Goal: Transaction & Acquisition: Purchase product/service

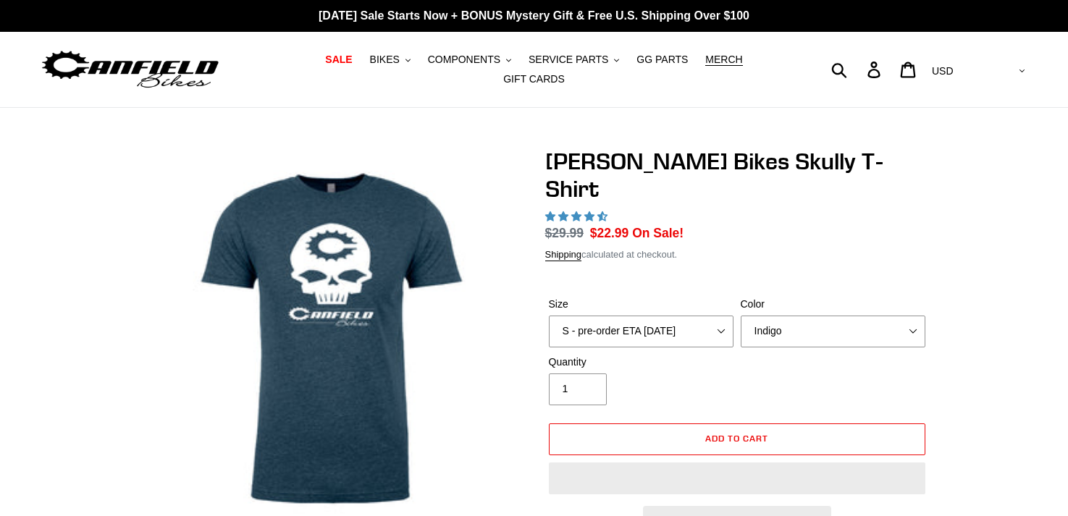
select select "highest-rating"
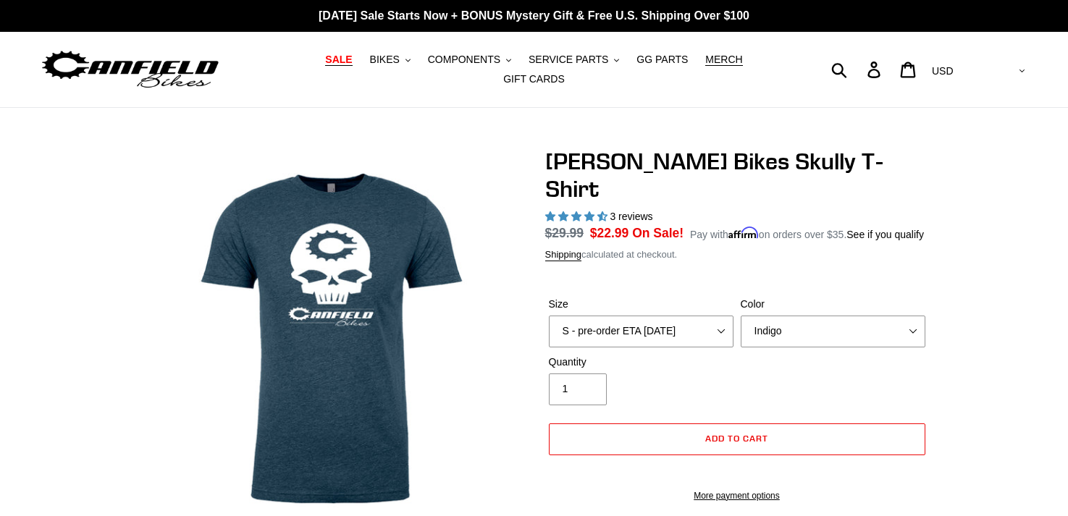
click at [345, 58] on span "SALE" at bounding box center [338, 60] width 27 height 12
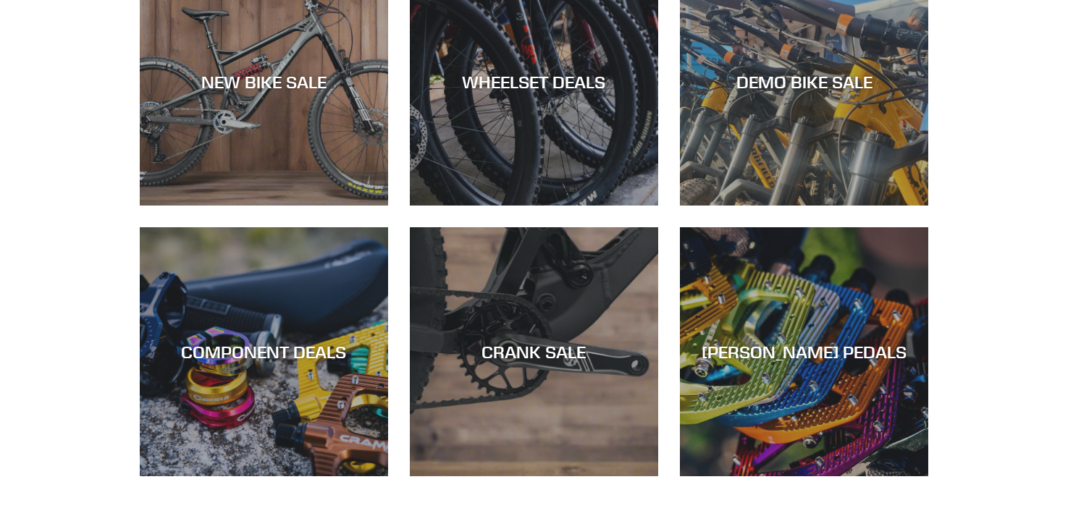
scroll to position [498, 0]
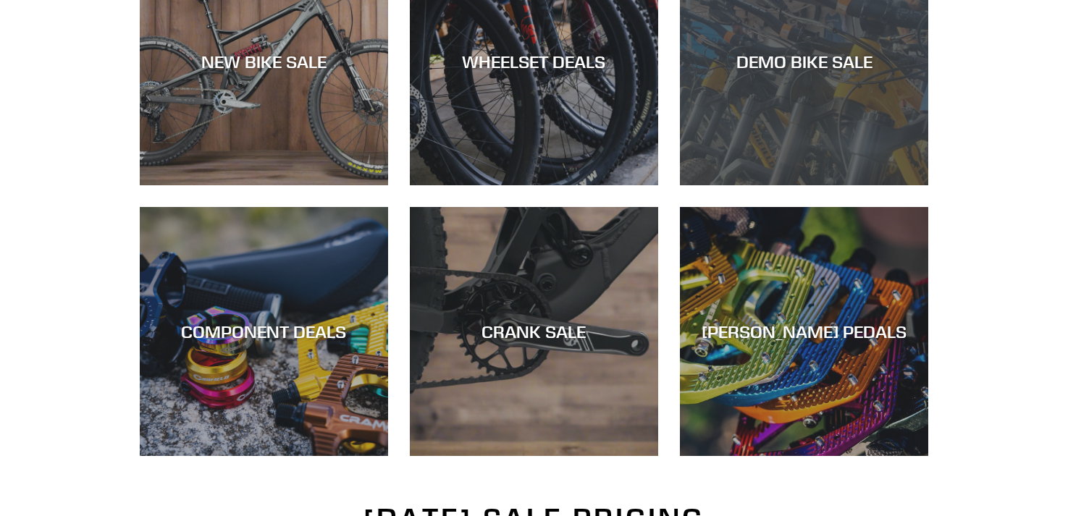
click at [788, 185] on div "DEMO BIKE SALE" at bounding box center [804, 185] width 248 height 0
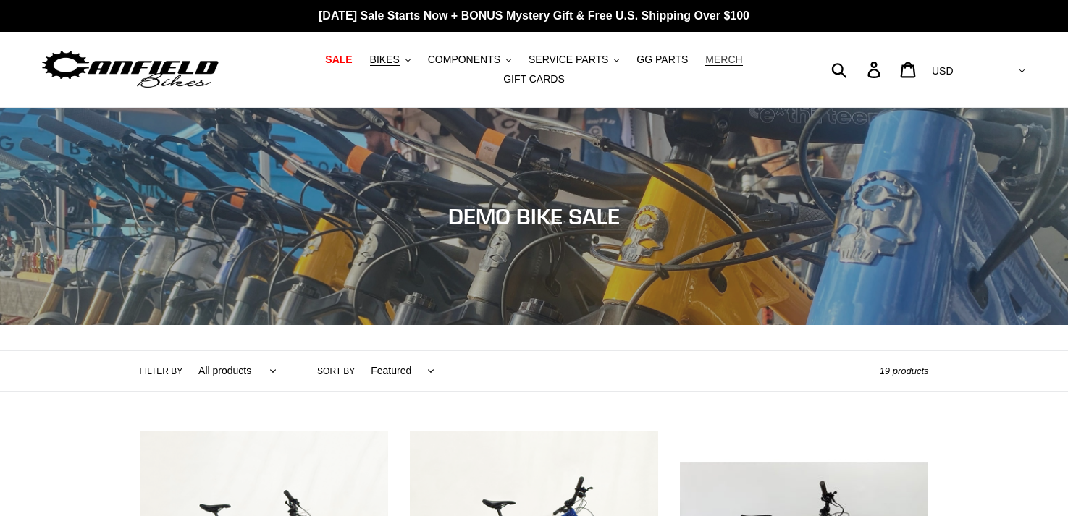
click at [715, 59] on span "MERCH" at bounding box center [723, 60] width 37 height 12
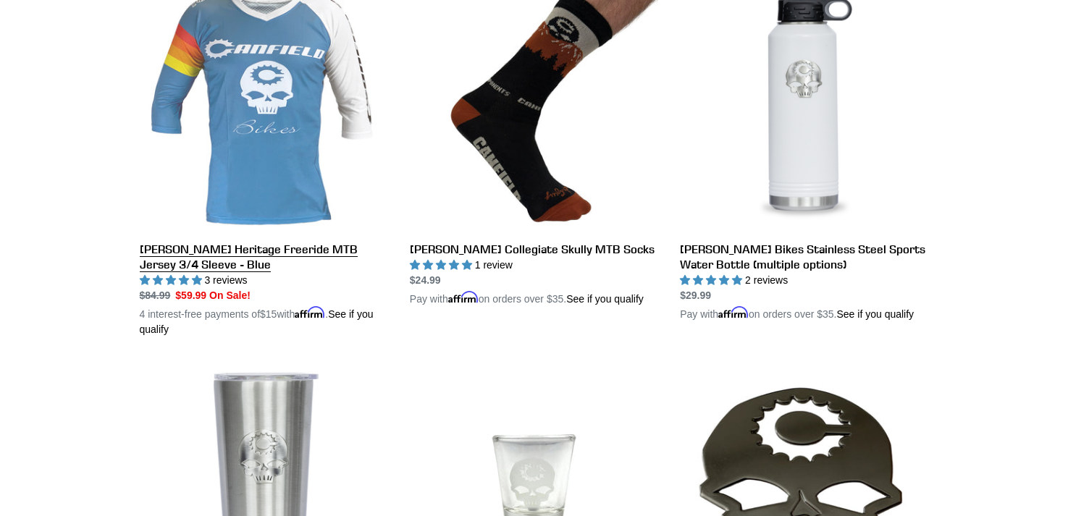
scroll to position [799, 0]
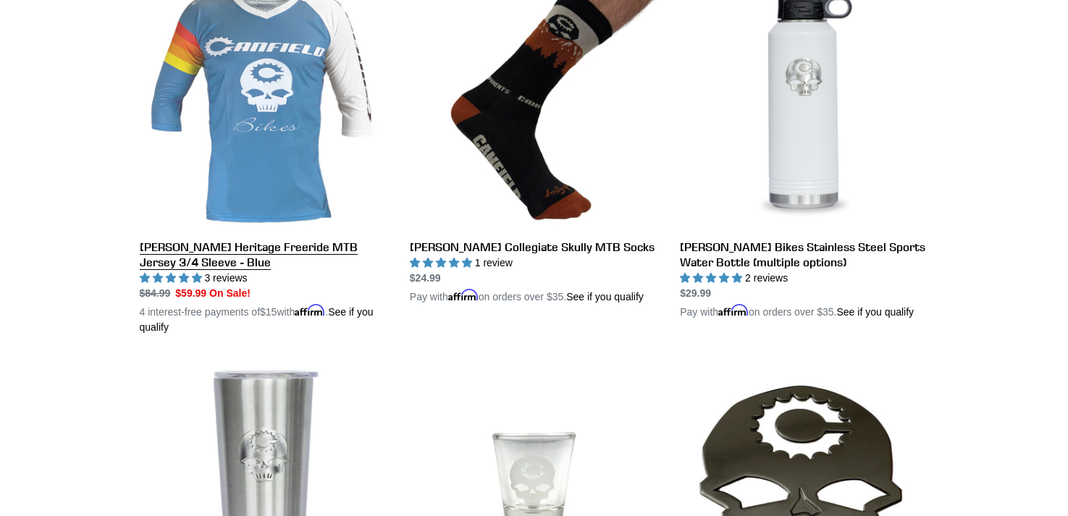
click at [271, 200] on link "[PERSON_NAME] Heritage Freeride MTB Jersey 3/4 Sleeve - Blue" at bounding box center [264, 158] width 248 height 354
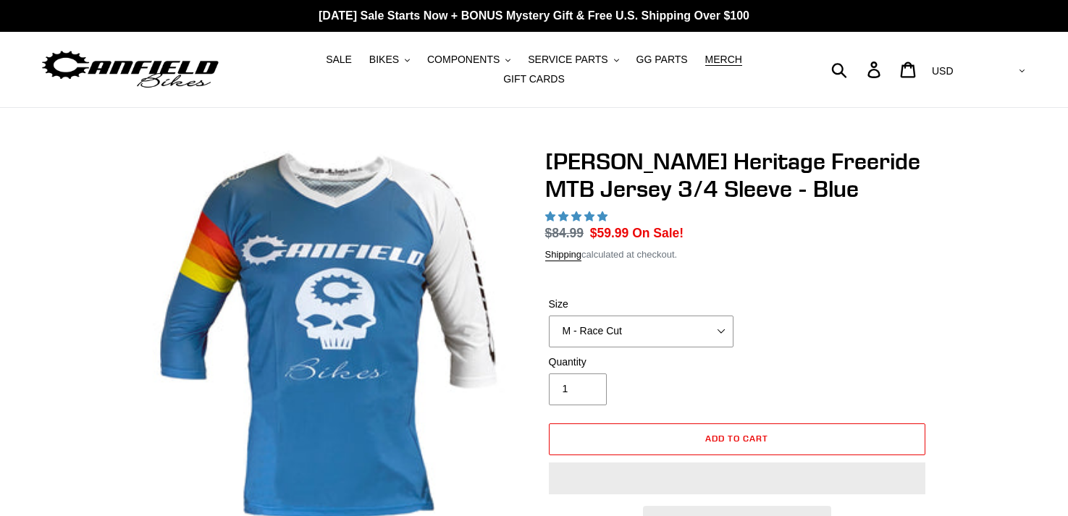
select select "highest-rating"
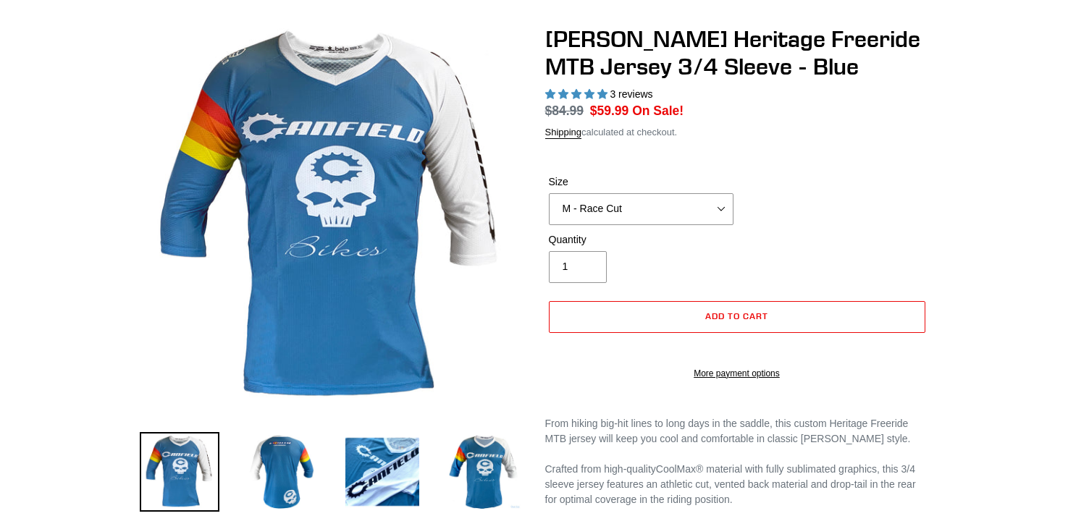
scroll to position [133, 0]
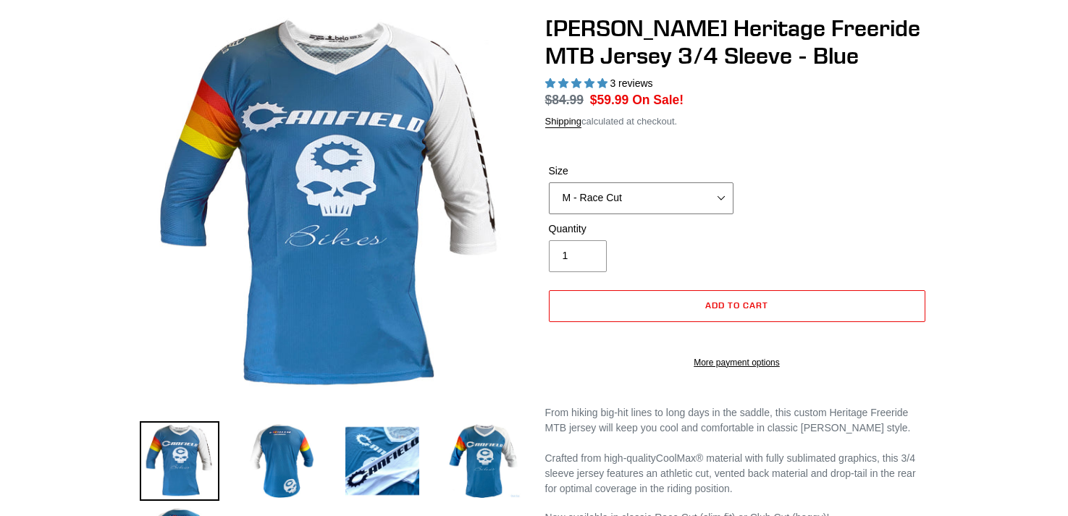
click at [694, 197] on select "S - Race Cut M - Race Cut L - Race Cut XL - Race Cut XXL - Race Cut S - Club Cu…" at bounding box center [641, 198] width 185 height 32
select select "L - Race Cut"
click at [549, 182] on select "S - Race Cut M - Race Cut L - Race Cut XL - Race Cut XXL - Race Cut S - Club Cu…" at bounding box center [641, 198] width 185 height 32
